Goal: Download file/media

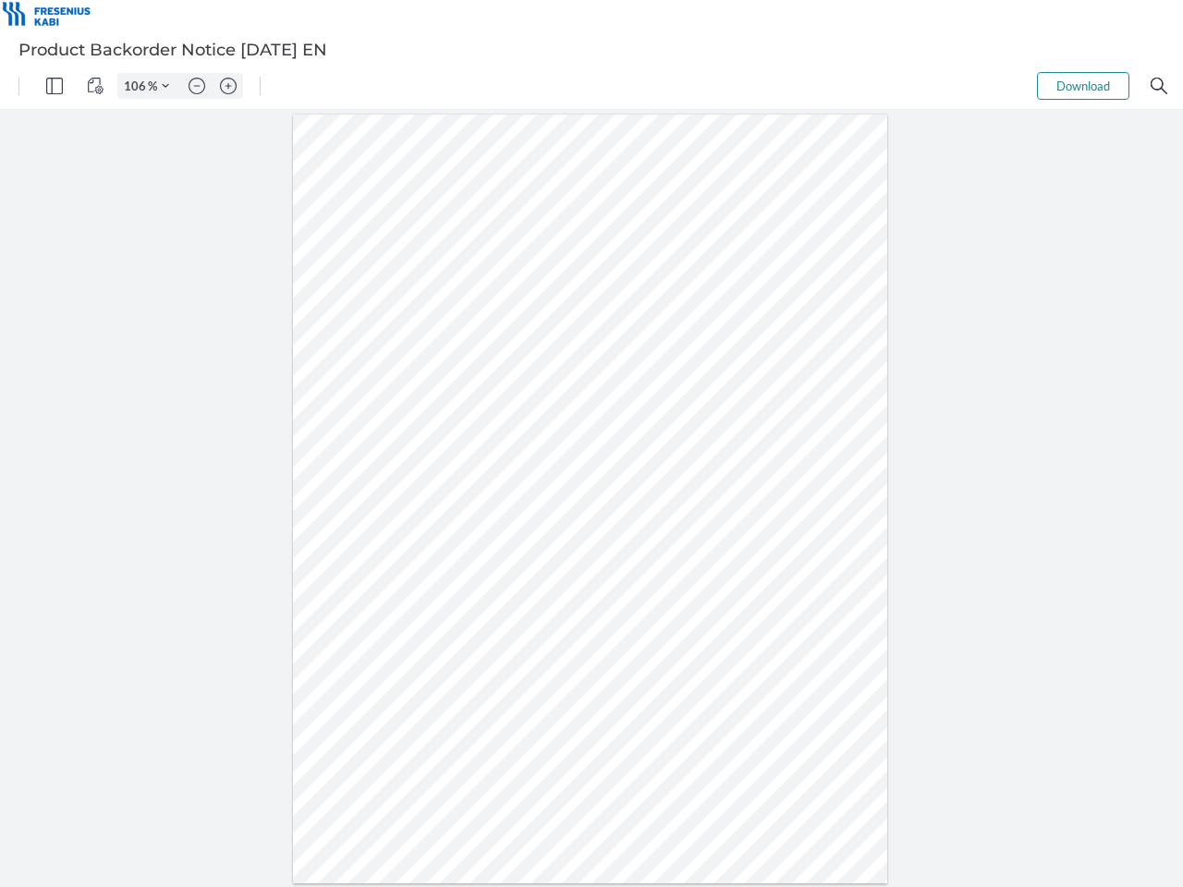
click at [55, 86] on img "Panel" at bounding box center [54, 86] width 17 height 17
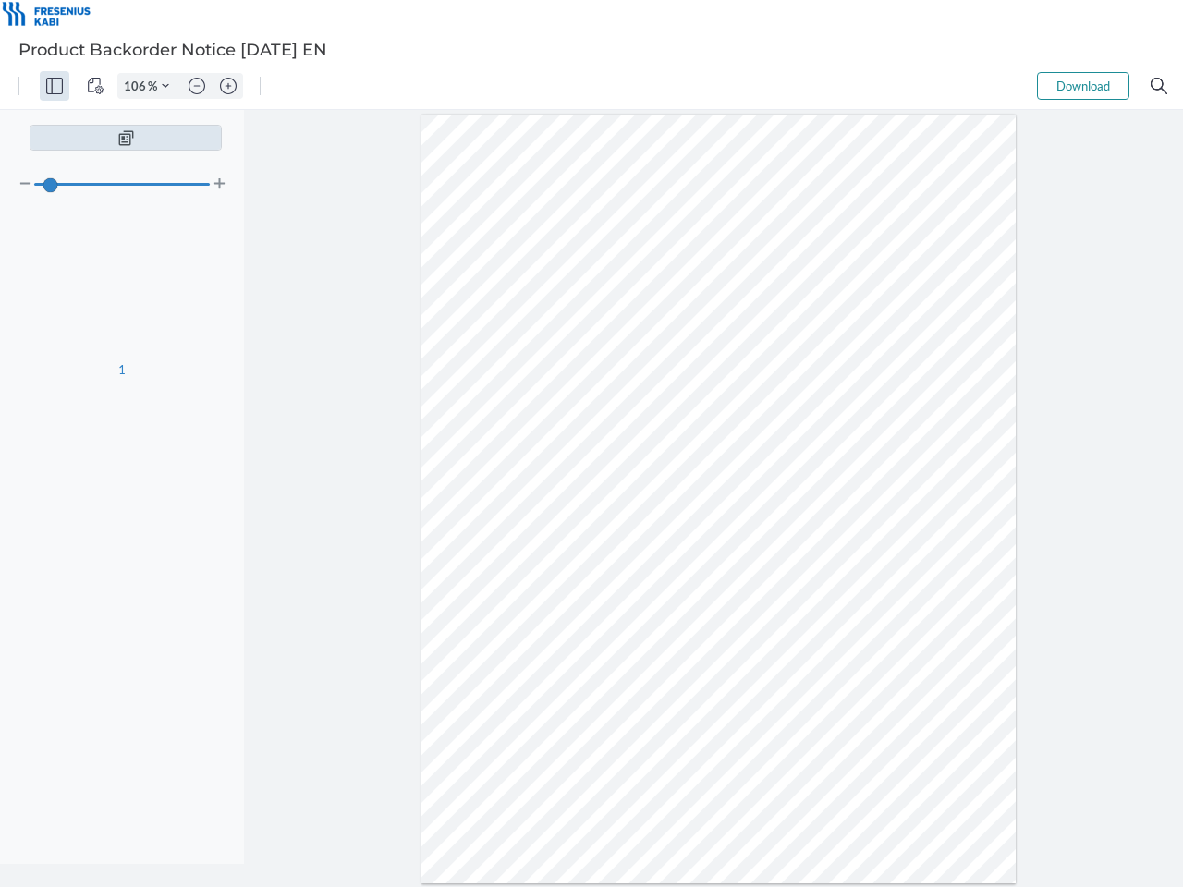
click at [95, 86] on img "View Controls" at bounding box center [95, 86] width 17 height 17
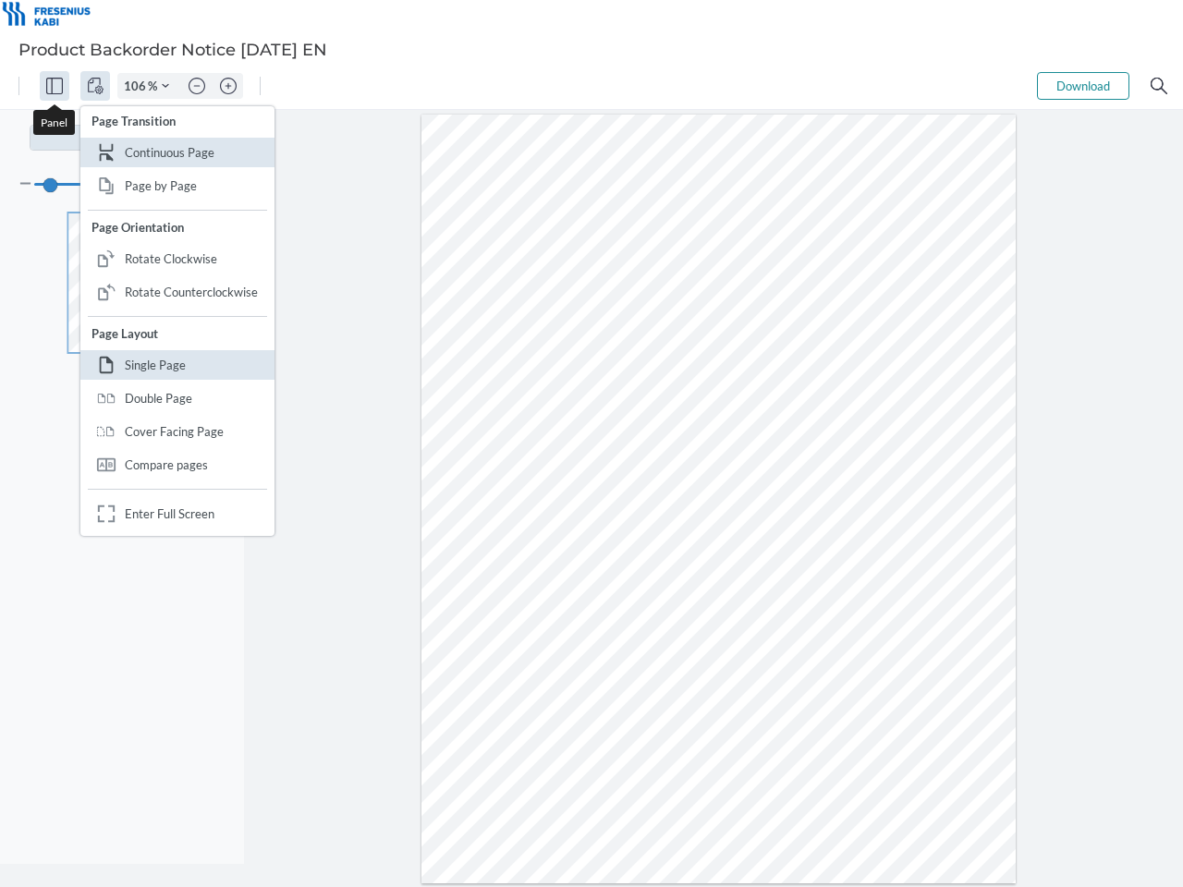
click at [138, 86] on input "106" at bounding box center [133, 86] width 30 height 17
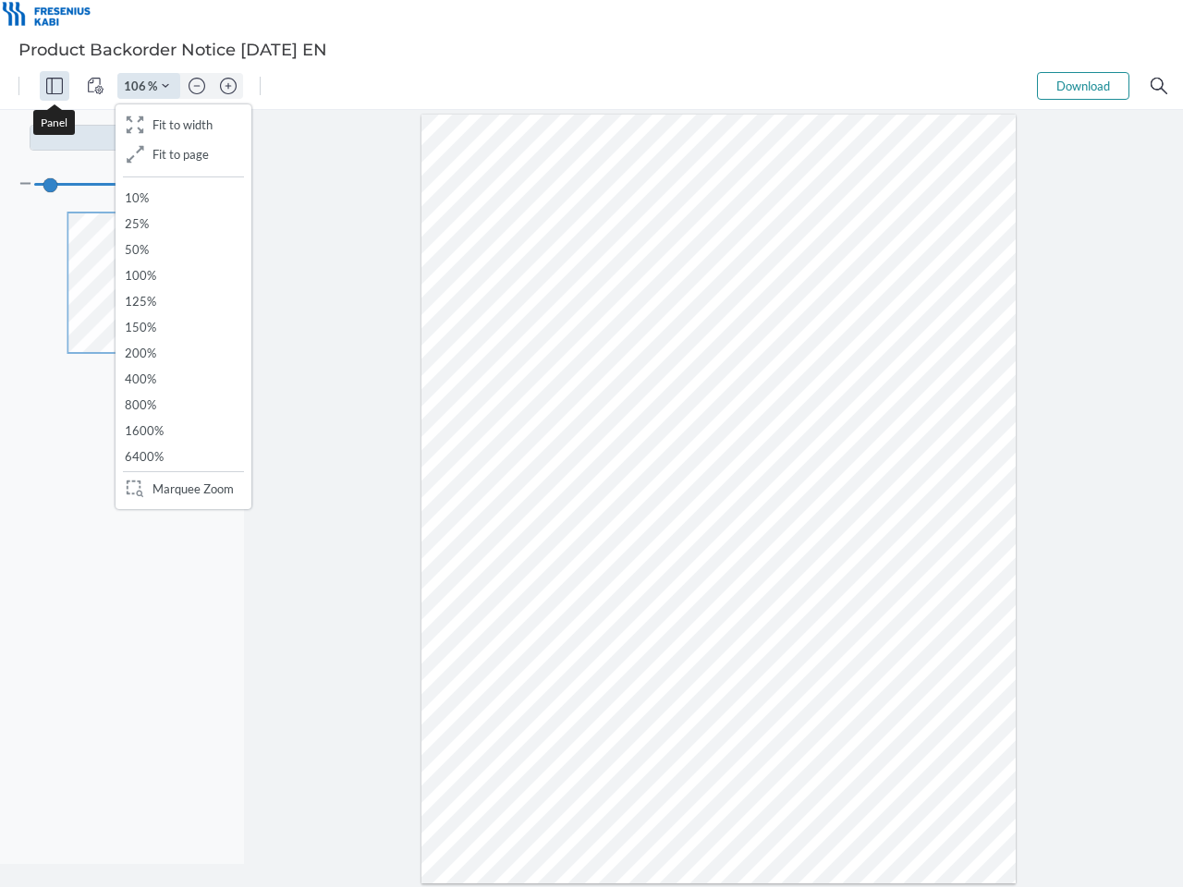
click at [165, 86] on img "Zoom Controls" at bounding box center [165, 85] width 7 height 7
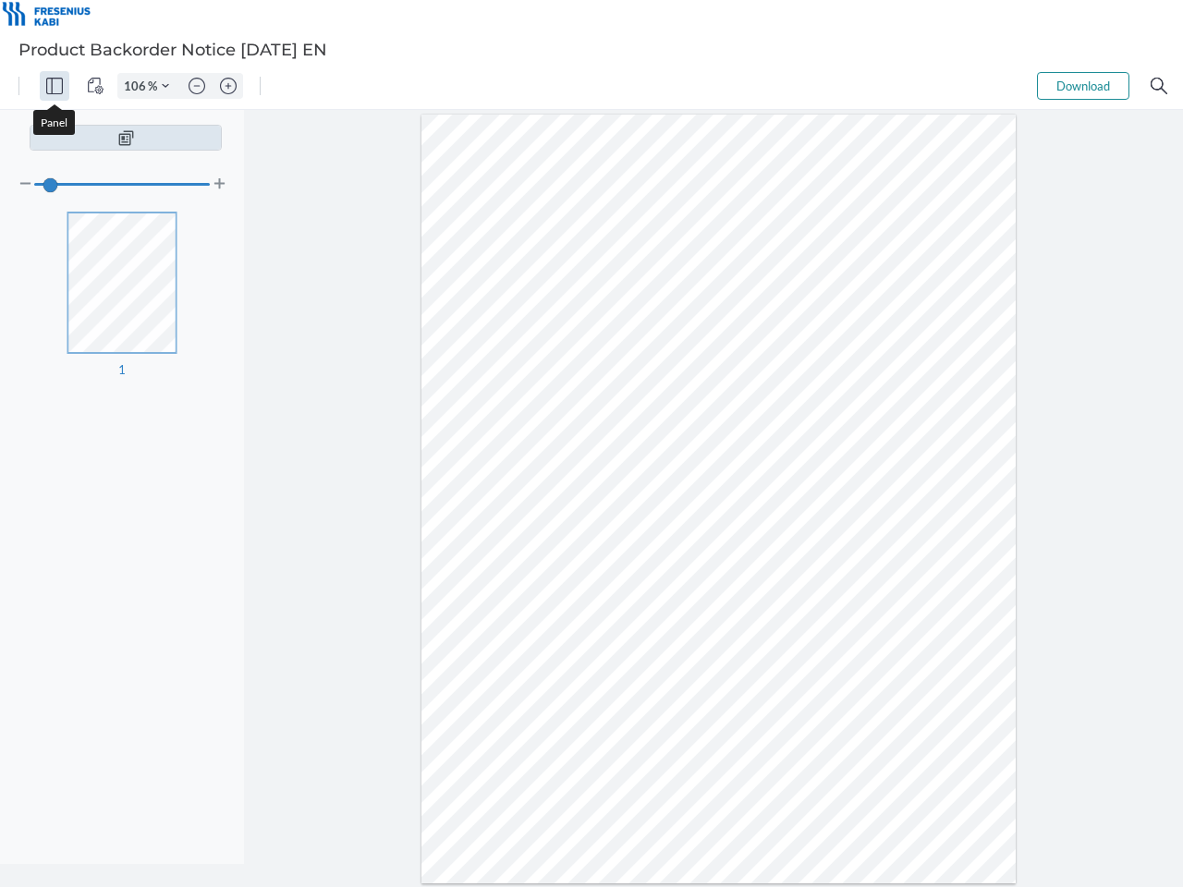
click at [197, 86] on img "Zoom out" at bounding box center [197, 86] width 17 height 17
click at [228, 86] on img "Zoom in" at bounding box center [228, 86] width 17 height 17
type input "106"
click at [1083, 86] on button "Download" at bounding box center [1083, 86] width 92 height 28
click at [1159, 86] on img "Search" at bounding box center [1159, 86] width 17 height 17
